Goal: Information Seeking & Learning: Check status

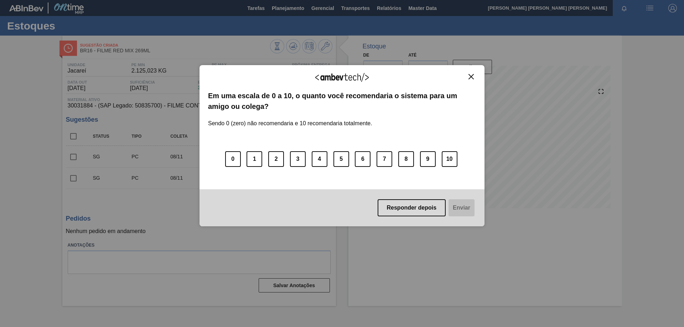
click at [470, 78] on img "Close" at bounding box center [471, 76] width 5 height 5
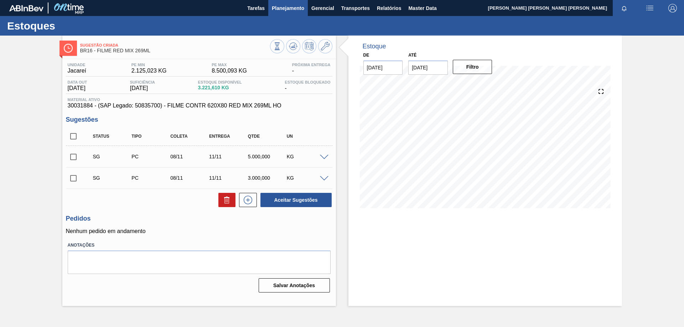
click at [299, 14] on button "Planejamento" at bounding box center [288, 8] width 40 height 16
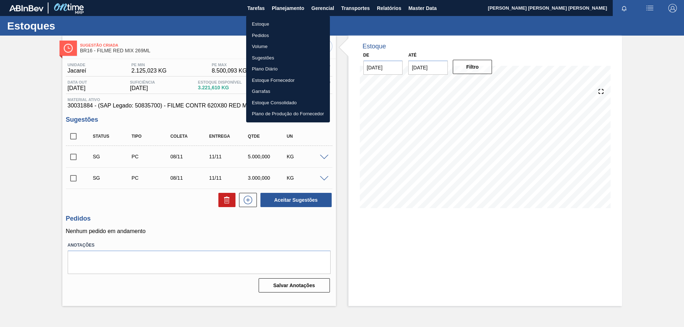
click at [271, 22] on li "Estoque" at bounding box center [288, 24] width 84 height 11
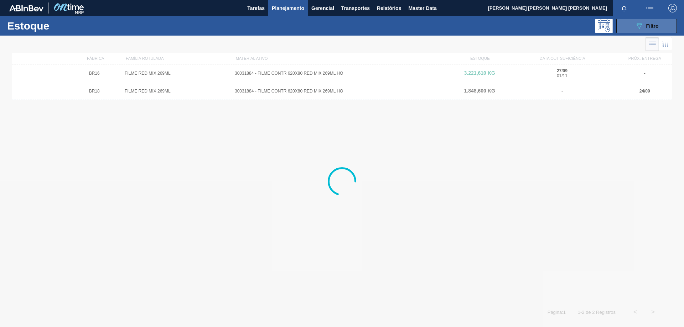
click at [622, 27] on button "089F7B8B-B2A5-4AFE-B5C0-19BA573D28AC Filtro" at bounding box center [646, 26] width 61 height 14
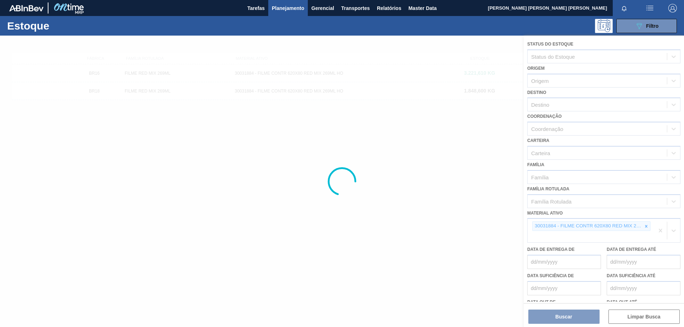
click at [646, 227] on div at bounding box center [342, 182] width 684 height 292
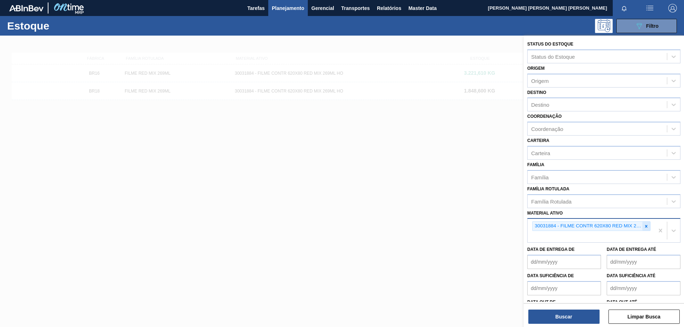
click at [645, 225] on icon at bounding box center [646, 226] width 5 height 5
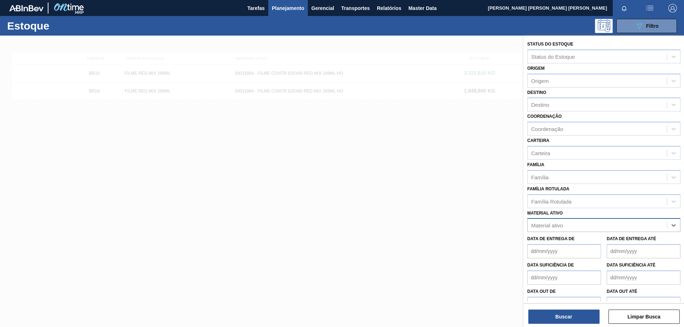
paste ativo "AROMA CARAMBOLA GIN TONIC"
type ativo "AROMA CARAMBOLA GIN TONIC"
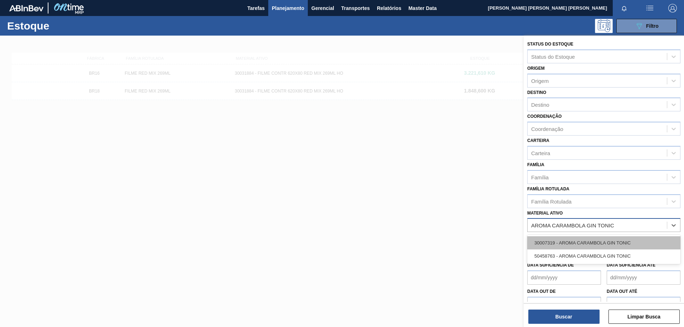
click at [581, 240] on div "30007319 - AROMA CARAMBOLA GIN TONIC" at bounding box center [603, 243] width 153 height 13
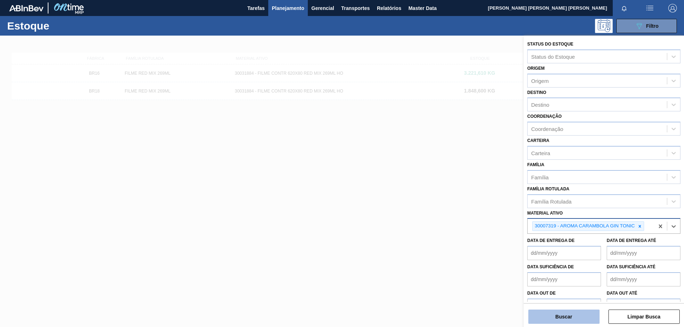
click at [566, 311] on button "Buscar" at bounding box center [563, 317] width 71 height 14
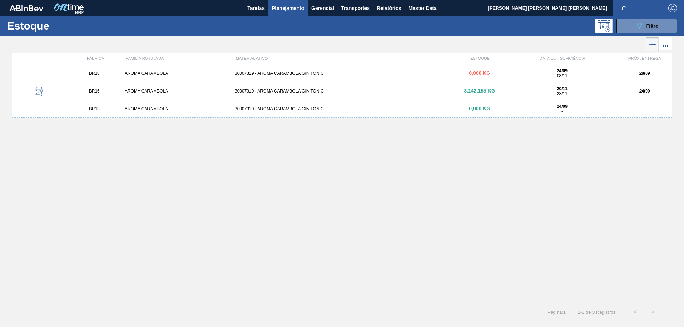
click at [154, 93] on div "AROMA CARAMBOLA" at bounding box center [177, 91] width 110 height 5
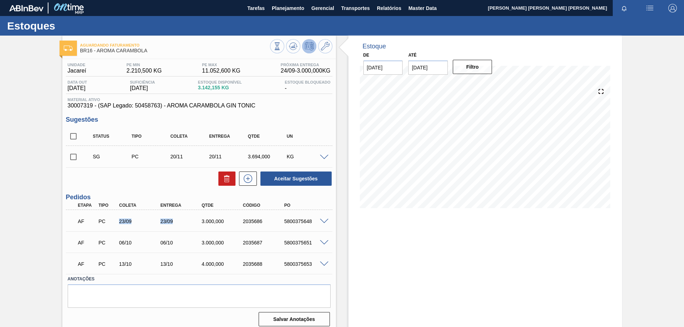
drag, startPoint x: 119, startPoint y: 222, endPoint x: 179, endPoint y: 223, distance: 59.9
click at [179, 223] on div "AF PC 23/09 23/09 3.000,000 2035686 5800375648" at bounding box center [197, 221] width 248 height 14
drag, startPoint x: 204, startPoint y: 223, endPoint x: 198, endPoint y: 223, distance: 5.3
click at [198, 223] on div "3.000,000" at bounding box center [217, 222] width 41 height 6
click at [323, 222] on span at bounding box center [324, 221] width 9 height 5
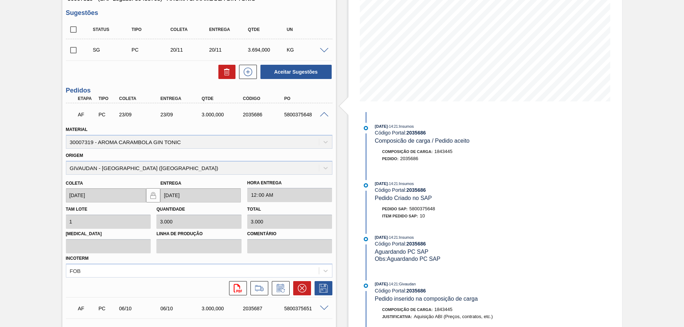
scroll to position [143, 0]
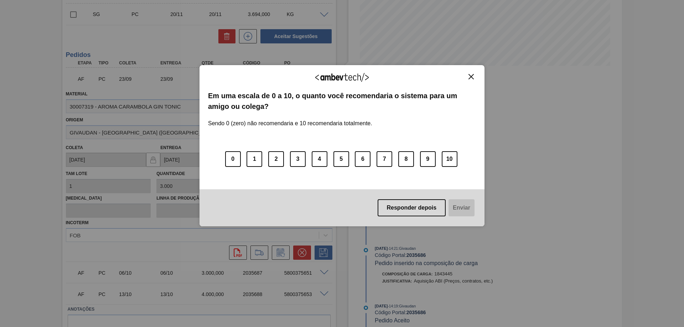
click at [472, 75] on img "Close" at bounding box center [471, 76] width 5 height 5
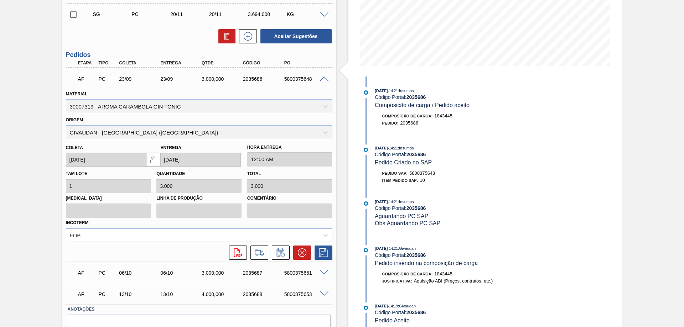
click at [324, 79] on span at bounding box center [324, 79] width 9 height 5
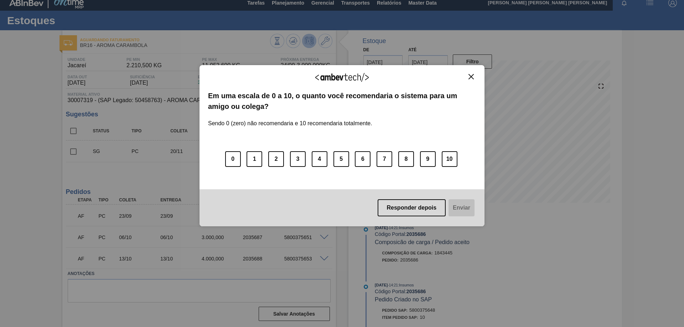
click at [471, 77] on img "Close" at bounding box center [471, 76] width 5 height 5
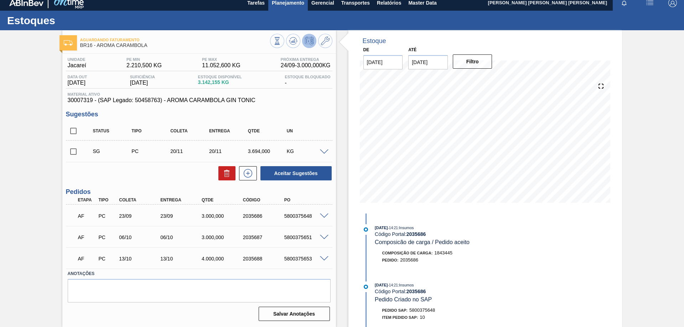
click at [298, 6] on span "Planejamento" at bounding box center [288, 3] width 32 height 9
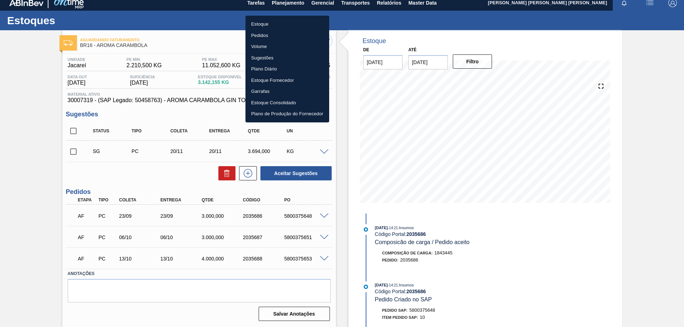
click at [277, 26] on li "Estoque" at bounding box center [287, 24] width 84 height 11
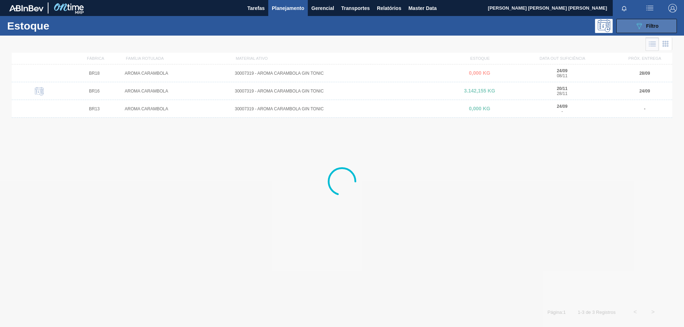
click at [641, 28] on icon "089F7B8B-B2A5-4AFE-B5C0-19BA573D28AC" at bounding box center [639, 26] width 9 height 9
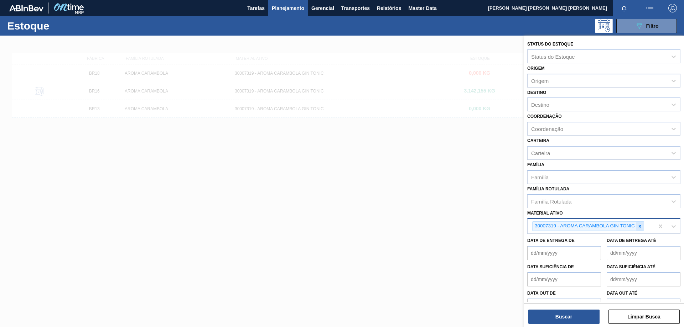
click at [641, 229] on icon at bounding box center [639, 226] width 5 height 5
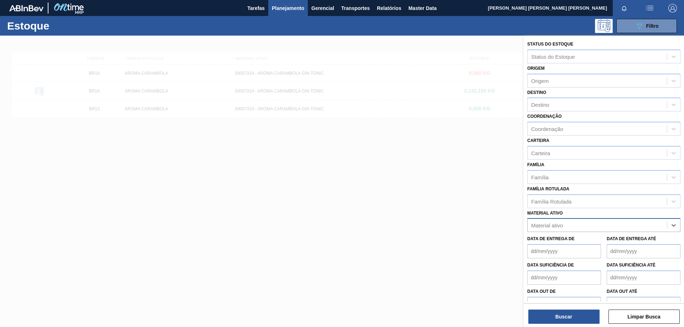
paste ativo "CX CARTAO RED MIX 269ML LN C6"
type ativo "CX CARTAO RED MIX 269ML LN C6"
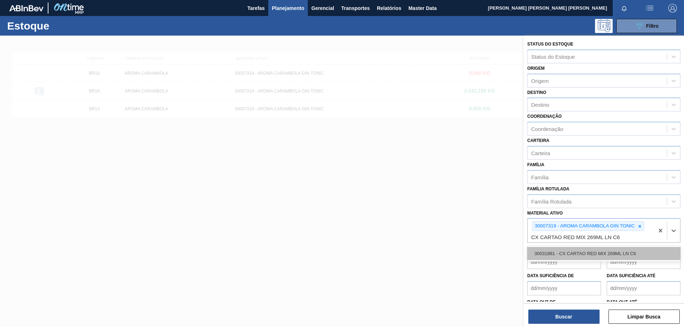
click at [587, 253] on div "30031881 - CX CARTAO RED MIX 269ML LN C6" at bounding box center [603, 253] width 153 height 13
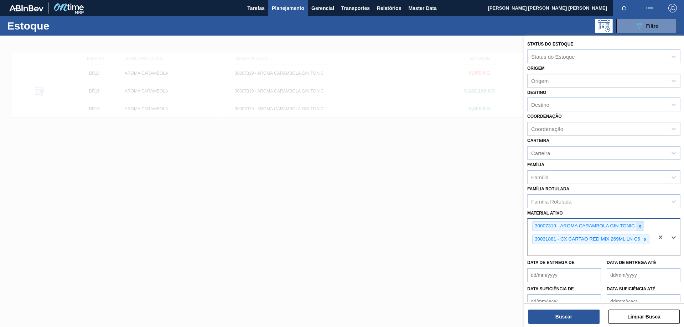
click at [640, 225] on icon at bounding box center [639, 226] width 5 height 5
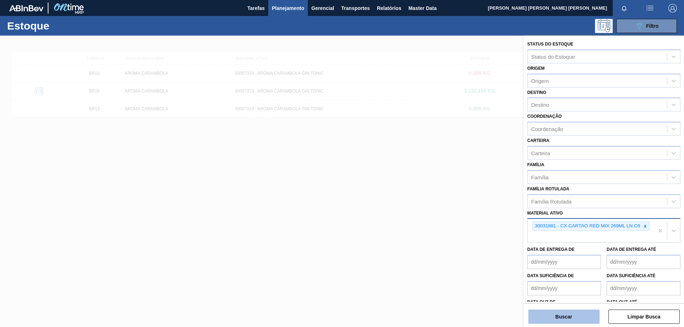
click at [584, 311] on button "Buscar" at bounding box center [563, 317] width 71 height 14
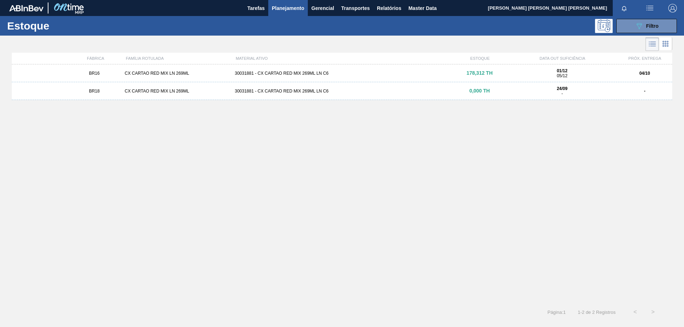
click at [274, 73] on div "30031881 - CX CARTAO RED MIX 269ML LN C6" at bounding box center [342, 73] width 220 height 5
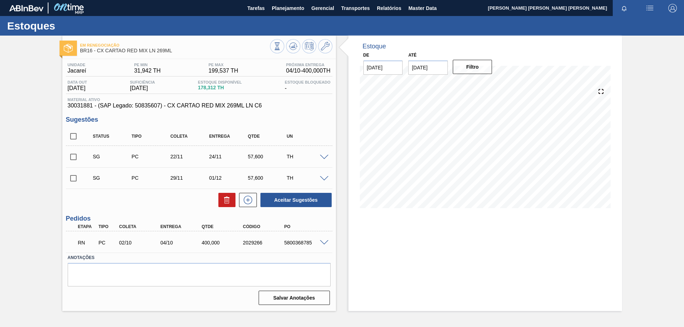
click at [323, 243] on span at bounding box center [324, 242] width 9 height 5
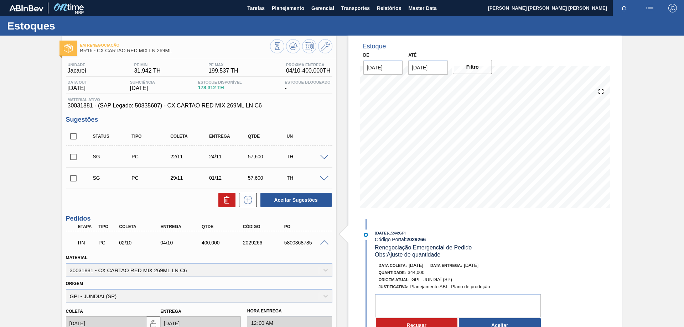
scroll to position [71, 0]
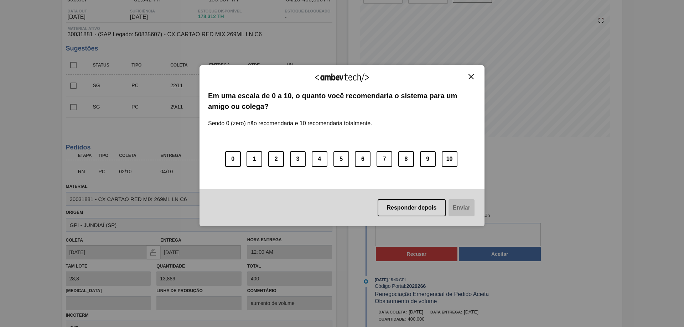
click at [472, 79] on img "Close" at bounding box center [471, 76] width 5 height 5
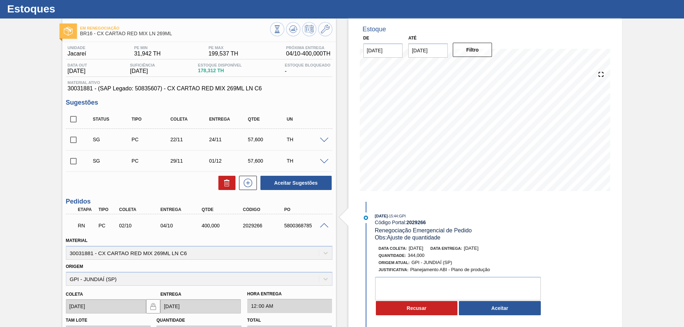
scroll to position [0, 0]
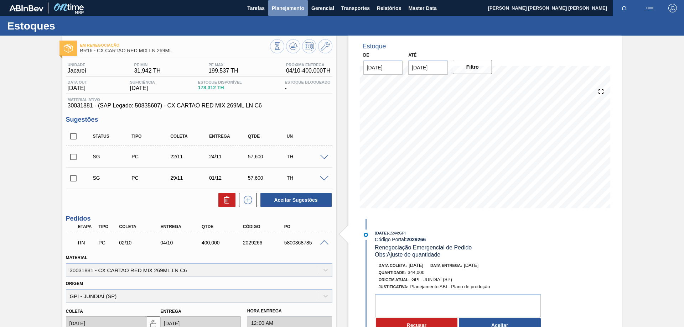
click at [295, 14] on button "Planejamento" at bounding box center [288, 8] width 40 height 16
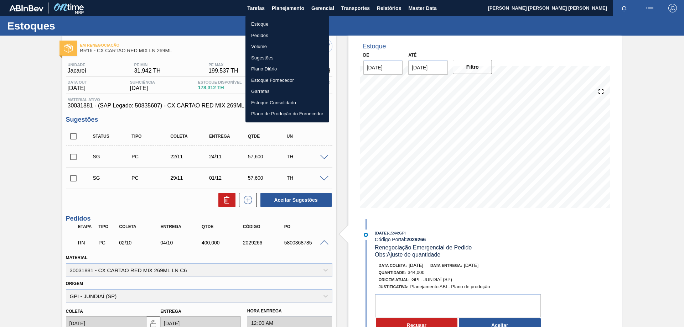
click at [256, 24] on li "Estoque" at bounding box center [287, 24] width 84 height 11
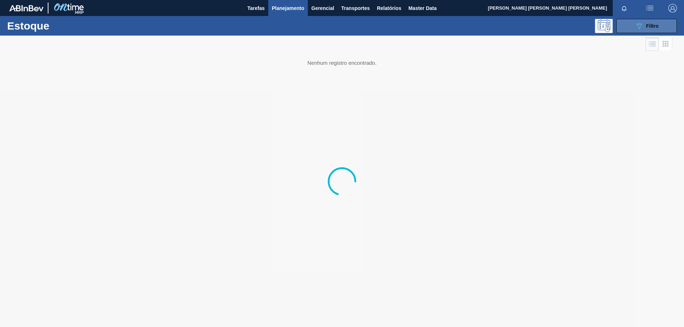
click at [657, 28] on span "Filtro" at bounding box center [652, 26] width 12 height 6
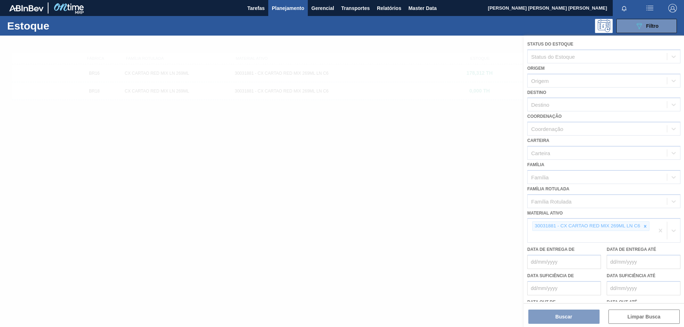
click at [644, 228] on div at bounding box center [342, 182] width 684 height 292
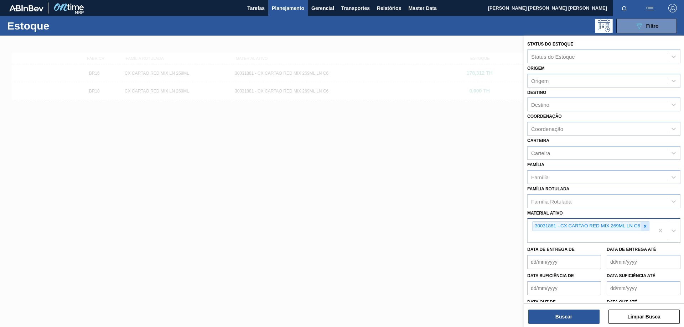
click at [645, 227] on icon at bounding box center [645, 226] width 2 height 2
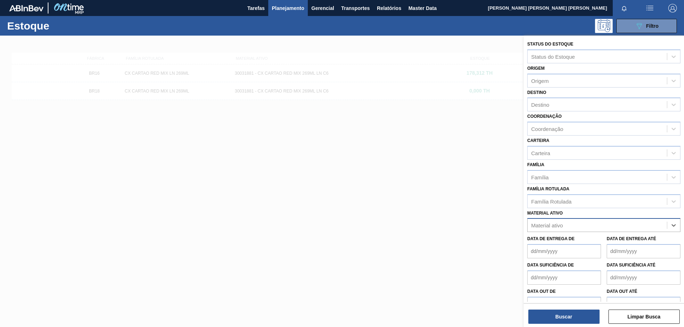
paste ativo "CX CARTAO GT 269ML LN C6 NIV25"
type ativo "CX CARTAO GT 269ML LN C6 NIV25"
click at [632, 224] on div "Material ativo" at bounding box center [597, 226] width 139 height 10
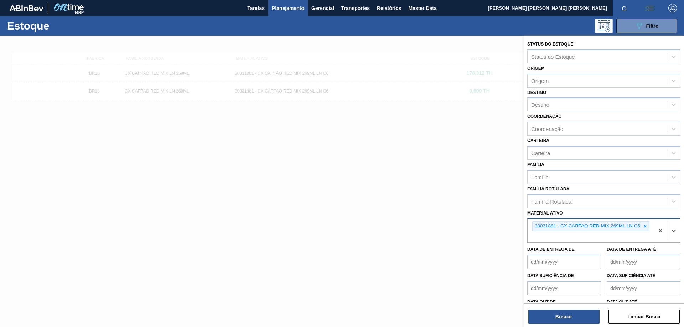
click at [645, 228] on icon at bounding box center [645, 226] width 5 height 5
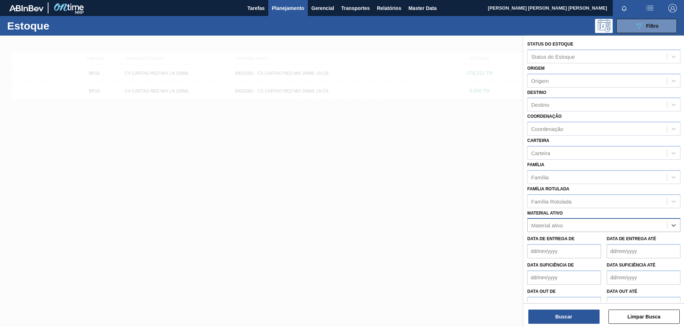
paste ativo "CX CARTAO GT 269ML LN C6 NIV25"
type ativo "CX CARTAO GT 269ML LN C6 NIV25"
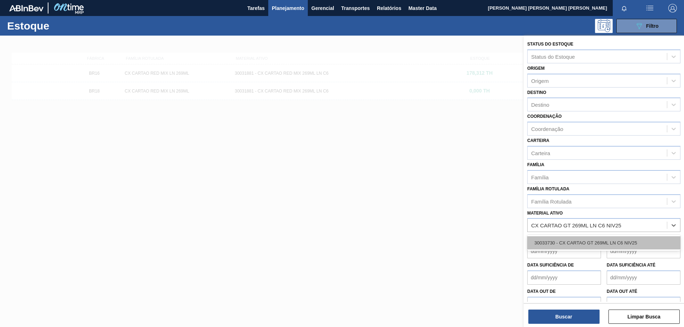
click at [587, 240] on div "30033730 - CX CARTAO GT 269ML LN C6 NIV25" at bounding box center [603, 243] width 153 height 13
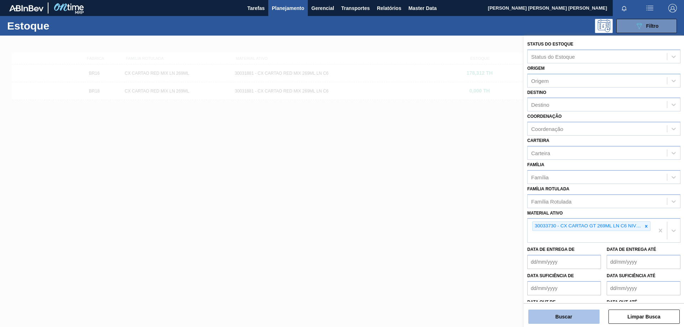
click at [570, 317] on button "Buscar" at bounding box center [563, 317] width 71 height 14
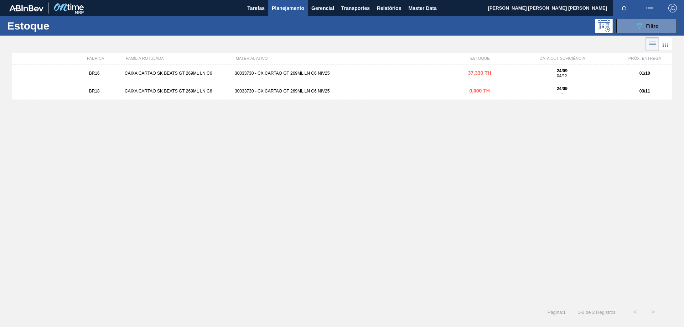
click at [266, 69] on div "BR16 CAIXA CARTAO SK BEATS GT 269ML LN C6 30033730 - CX CARTAO GT 269ML LN C6 N…" at bounding box center [342, 73] width 661 height 18
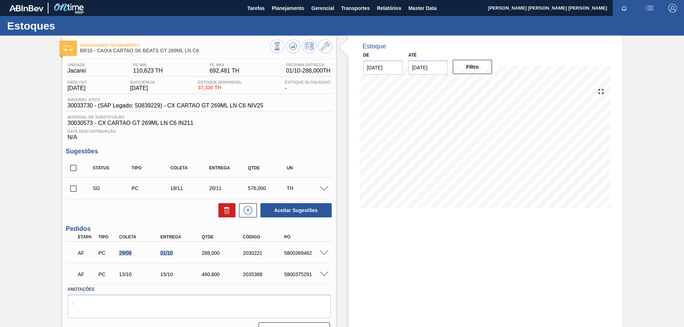
drag, startPoint x: 119, startPoint y: 252, endPoint x: 186, endPoint y: 253, distance: 67.4
click at [186, 253] on div "AF PC 29/09 01/10 288,000 2030221 5800369462" at bounding box center [197, 252] width 248 height 14
drag, startPoint x: 119, startPoint y: 274, endPoint x: 176, endPoint y: 274, distance: 57.0
click at [176, 274] on div "AF PC 13/10 15/10 460,[PHONE_NUMBER] 5800375291" at bounding box center [197, 274] width 248 height 14
click at [348, 176] on div "Estoque De [DATE] Até [DATE] Filtro 26/09 Projeção de Estoque 37.33 [DOMAIN_NAM…" at bounding box center [485, 127] width 274 height 183
